Goal: Task Accomplishment & Management: Manage account settings

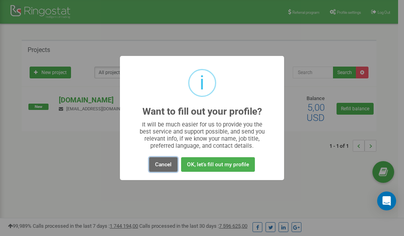
click at [165, 165] on button "Cancel" at bounding box center [163, 164] width 28 height 15
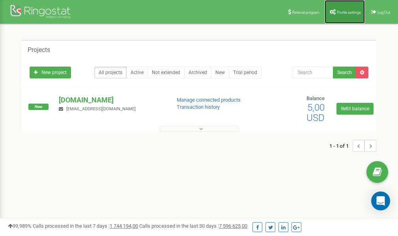
click at [338, 14] on link "Profile settings" at bounding box center [345, 12] width 40 height 24
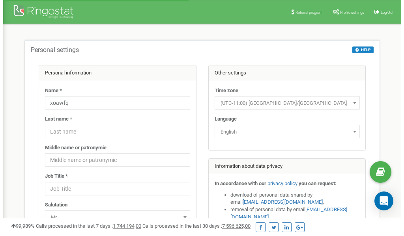
scroll to position [39, 0]
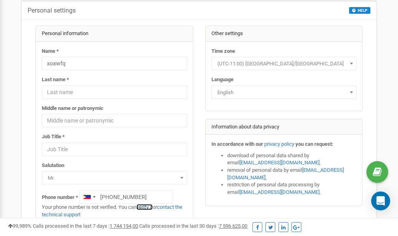
click at [148, 206] on link "verify it" at bounding box center [144, 207] width 16 height 6
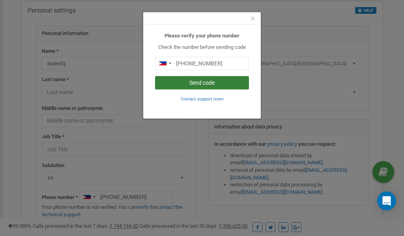
click at [205, 83] on button "Send code" at bounding box center [202, 82] width 94 height 13
